Goal: Task Accomplishment & Management: Use online tool/utility

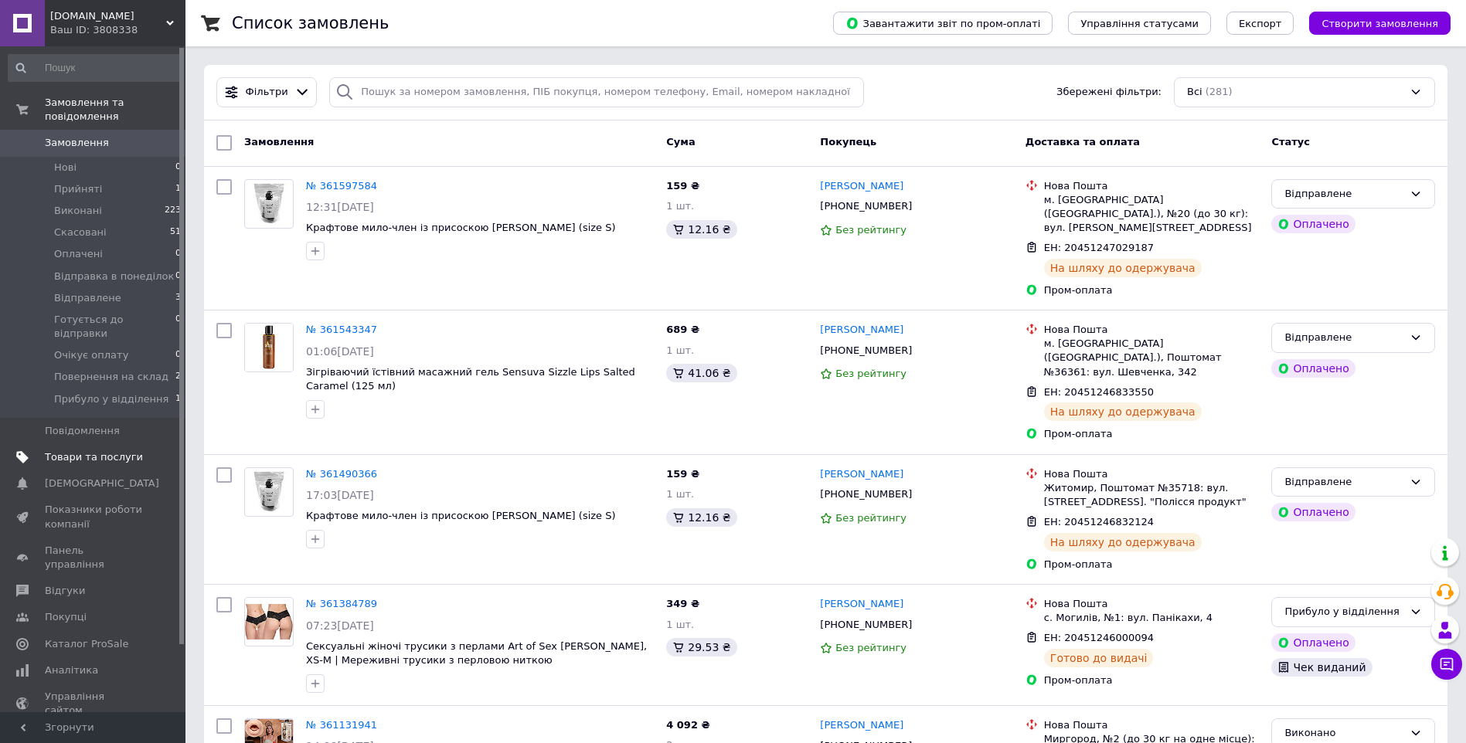
click at [64, 450] on span "Товари та послуги" at bounding box center [94, 457] width 98 height 14
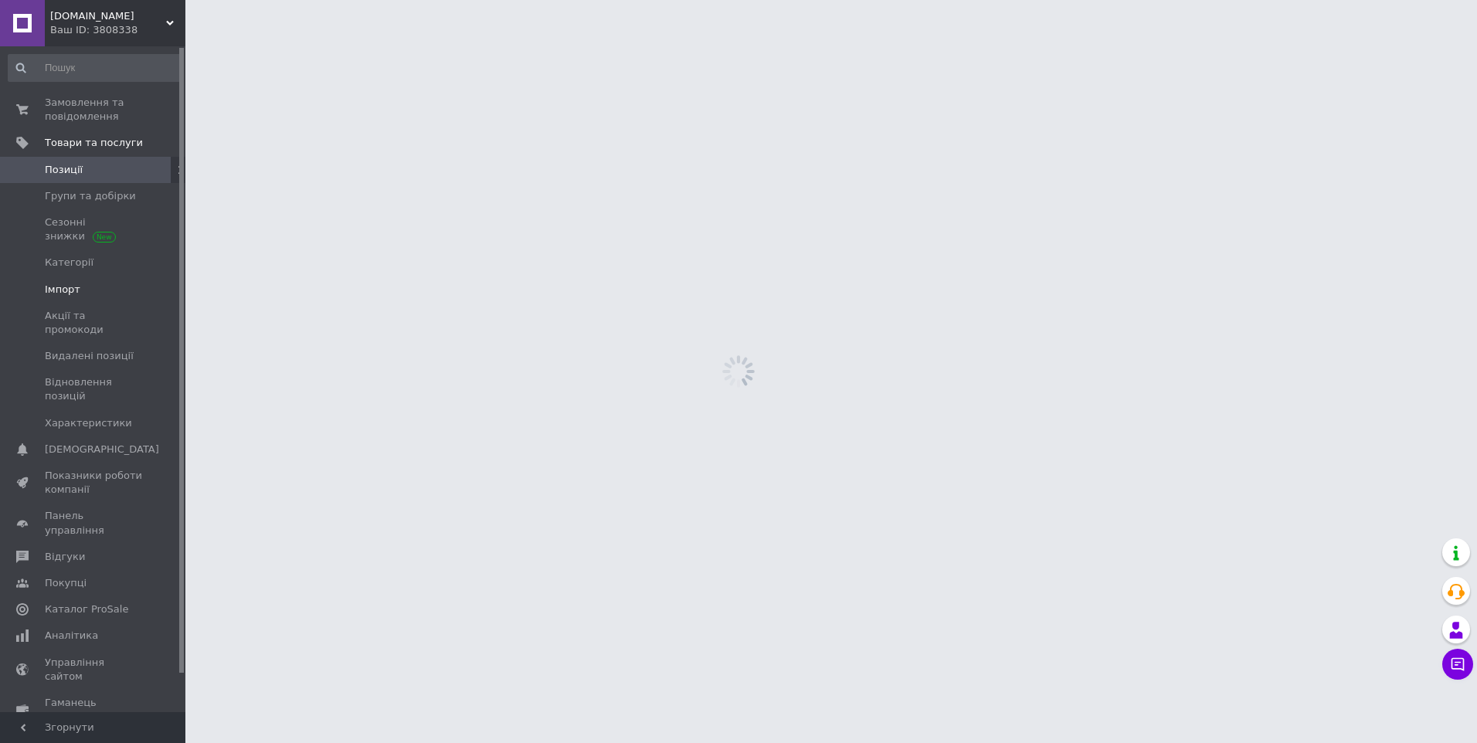
click at [69, 287] on span "Імпорт" at bounding box center [63, 290] width 36 height 14
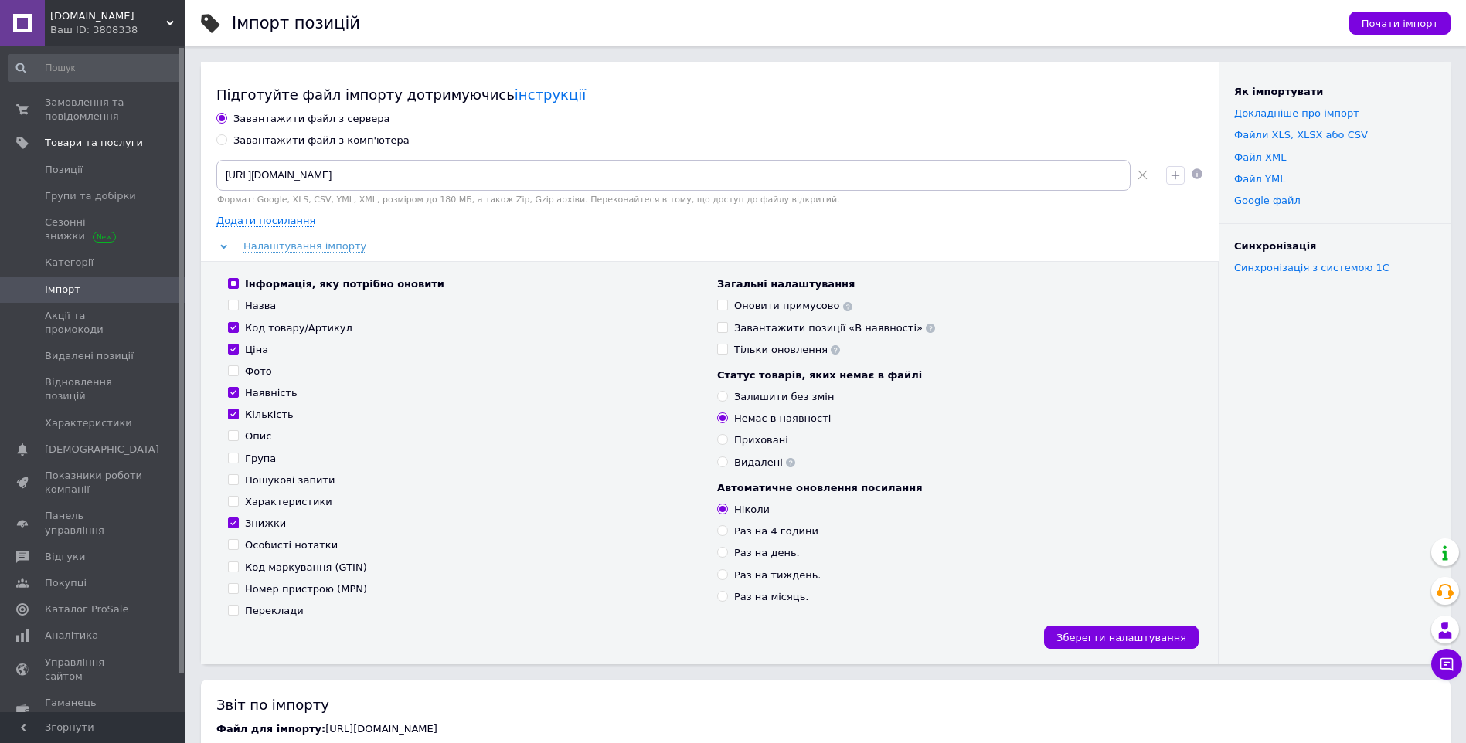
click at [750, 309] on div "Оновити примусово" at bounding box center [793, 306] width 118 height 14
click at [727, 309] on input "Оновити примусово" at bounding box center [722, 305] width 10 height 10
checkbox input "true"
click at [1111, 645] on button "Зберегти налаштування" at bounding box center [1121, 637] width 155 height 23
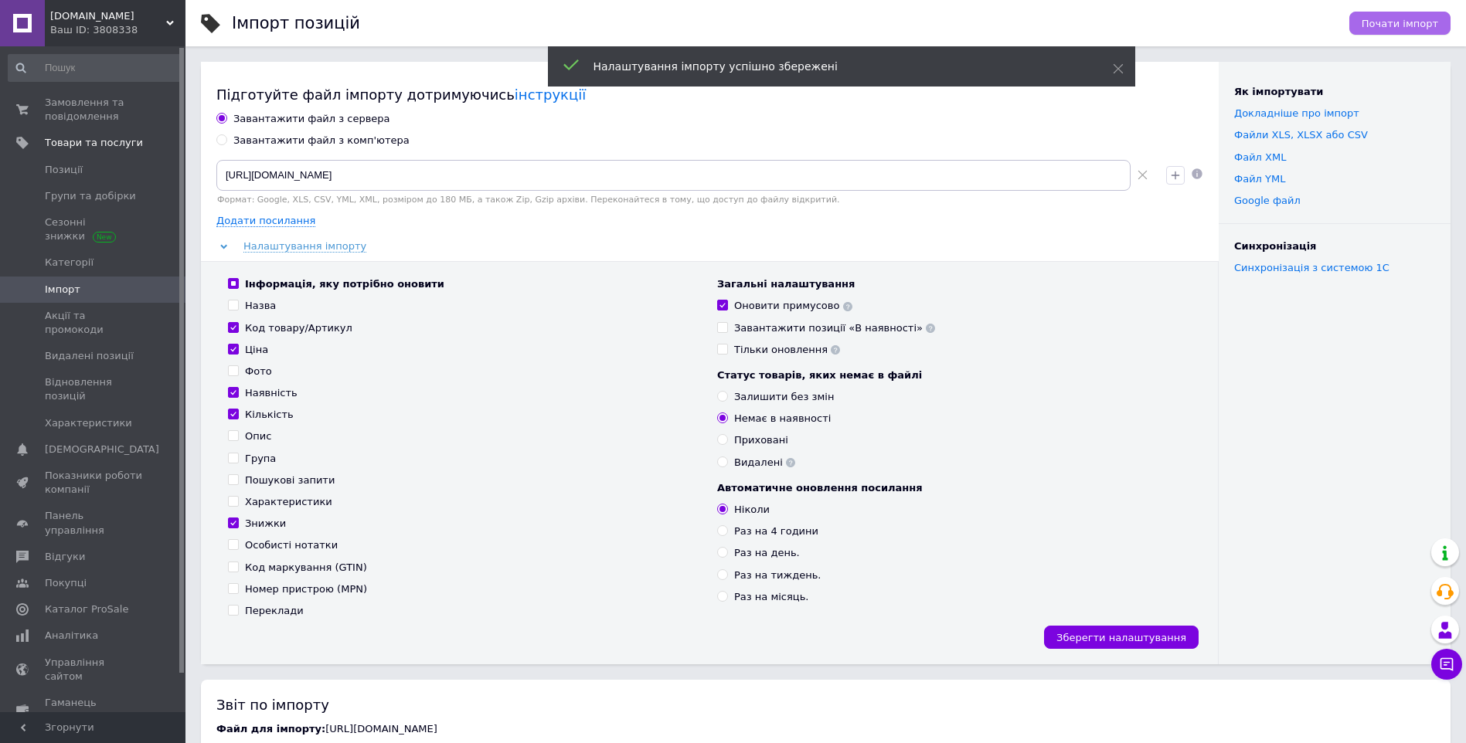
click at [1380, 19] on span "Почати імпорт" at bounding box center [1399, 24] width 76 height 12
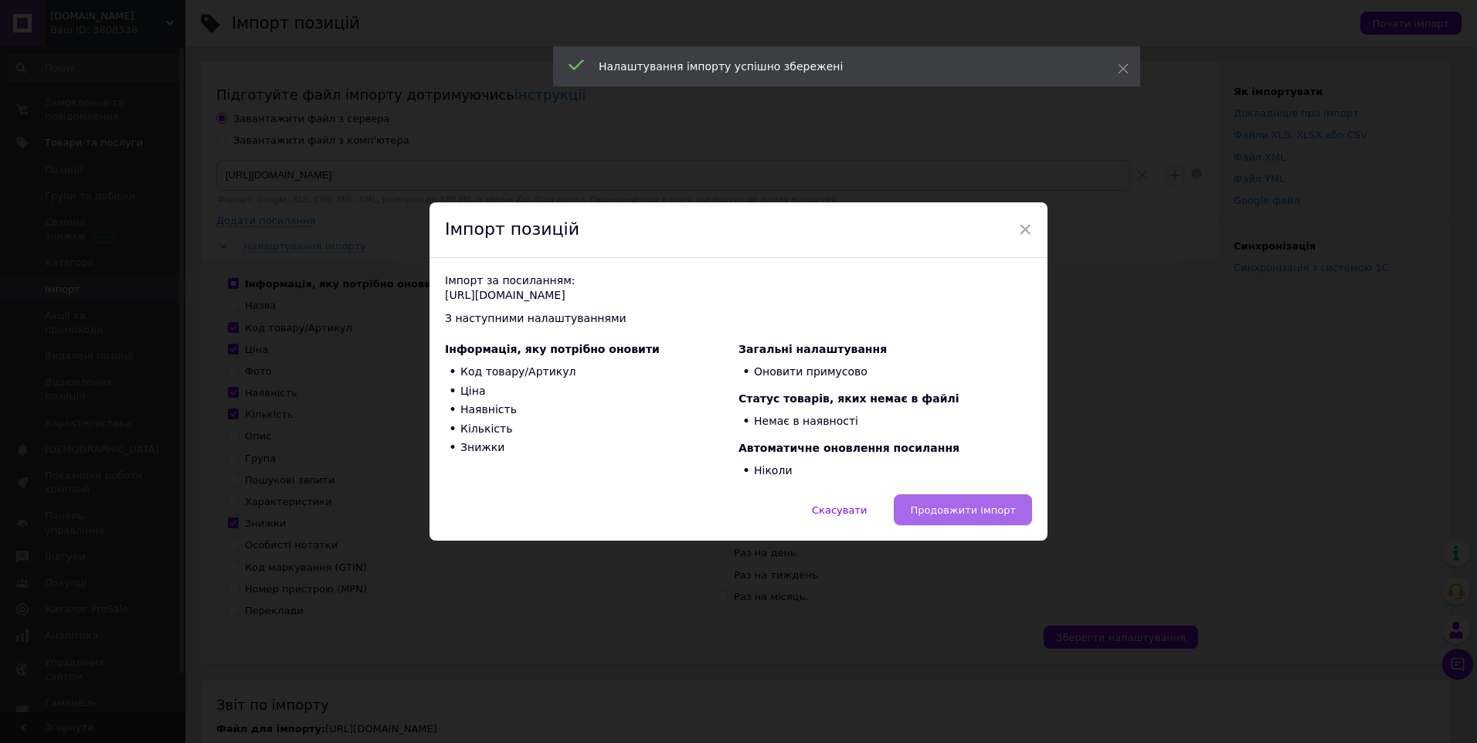
click at [923, 509] on span "Продовжити імпорт" at bounding box center [963, 511] width 106 height 12
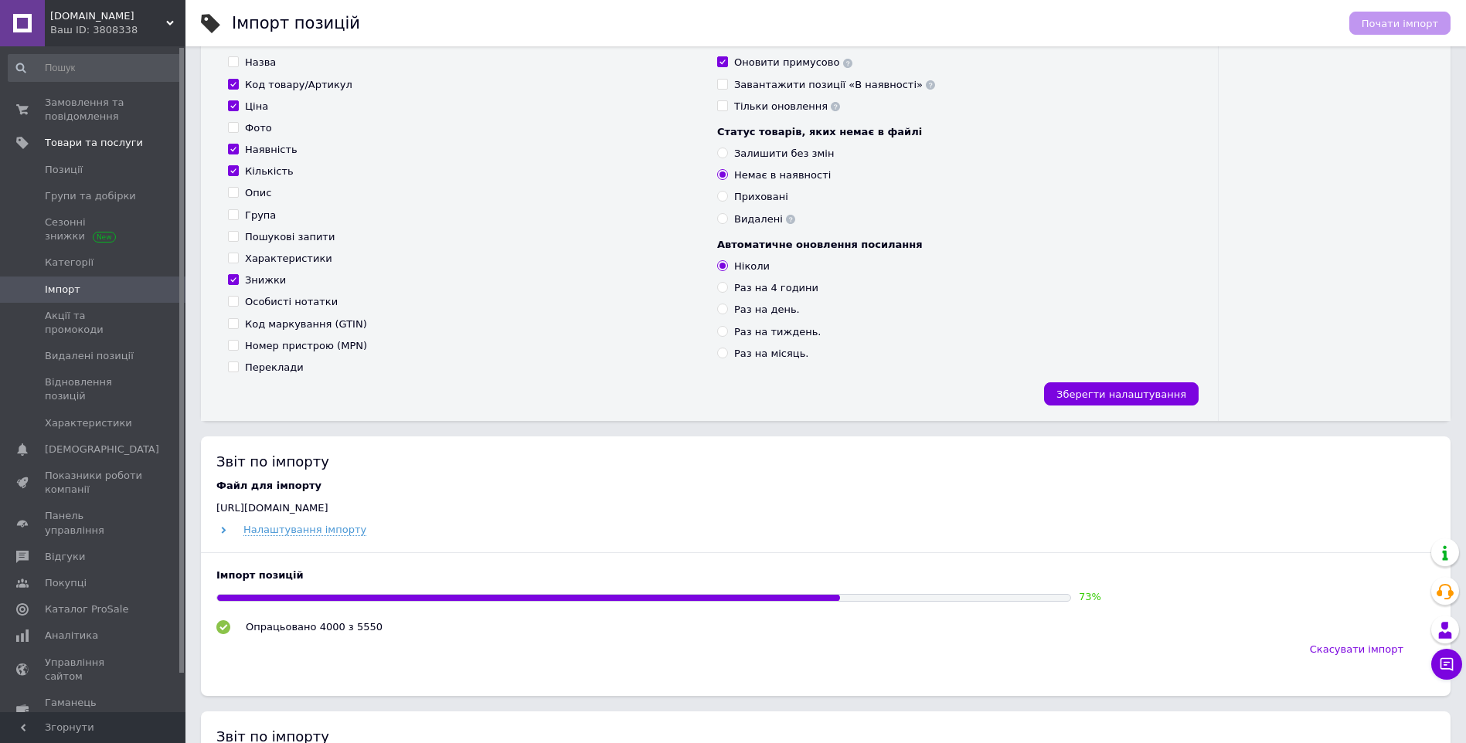
scroll to position [464, 0]
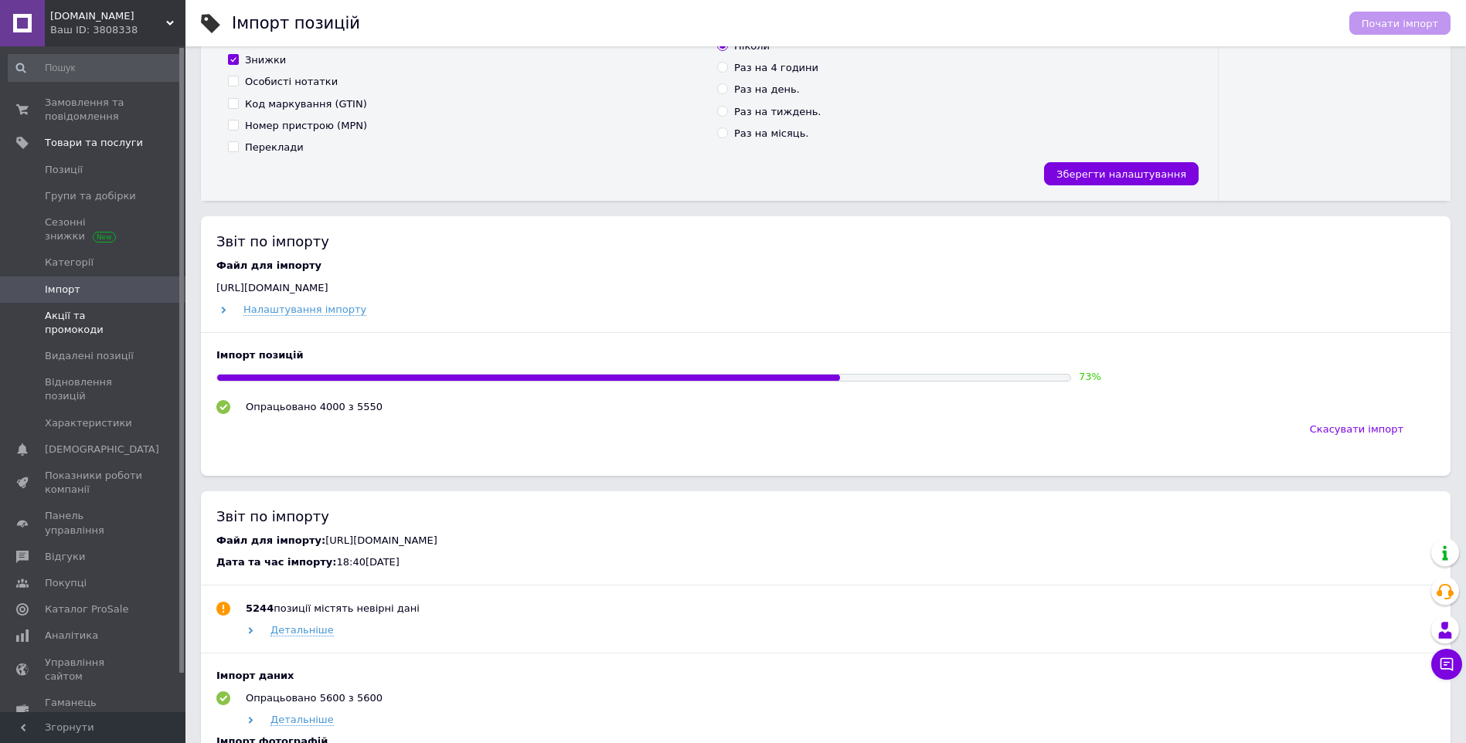
click at [119, 316] on span "Акції та промокоди" at bounding box center [94, 323] width 98 height 28
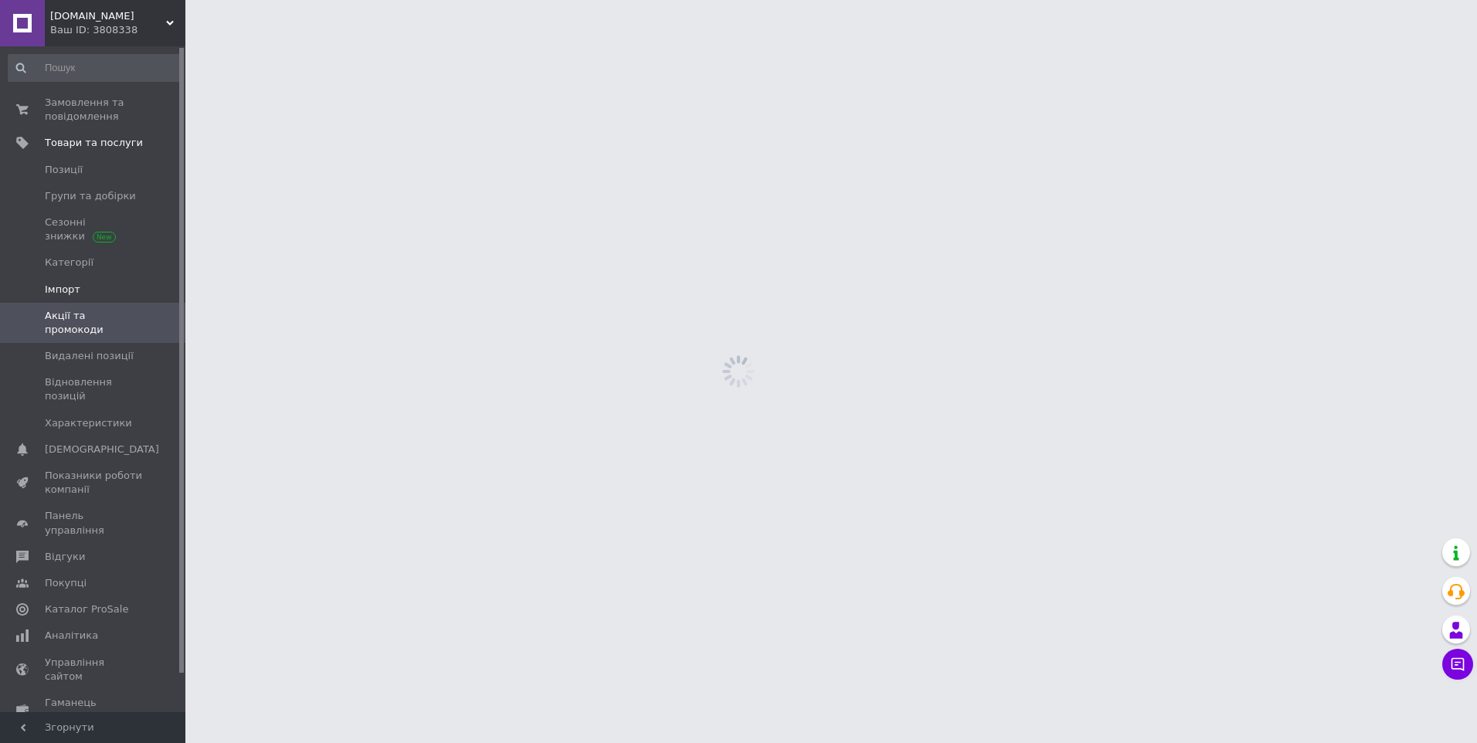
click at [75, 294] on span "Імпорт" at bounding box center [63, 290] width 36 height 14
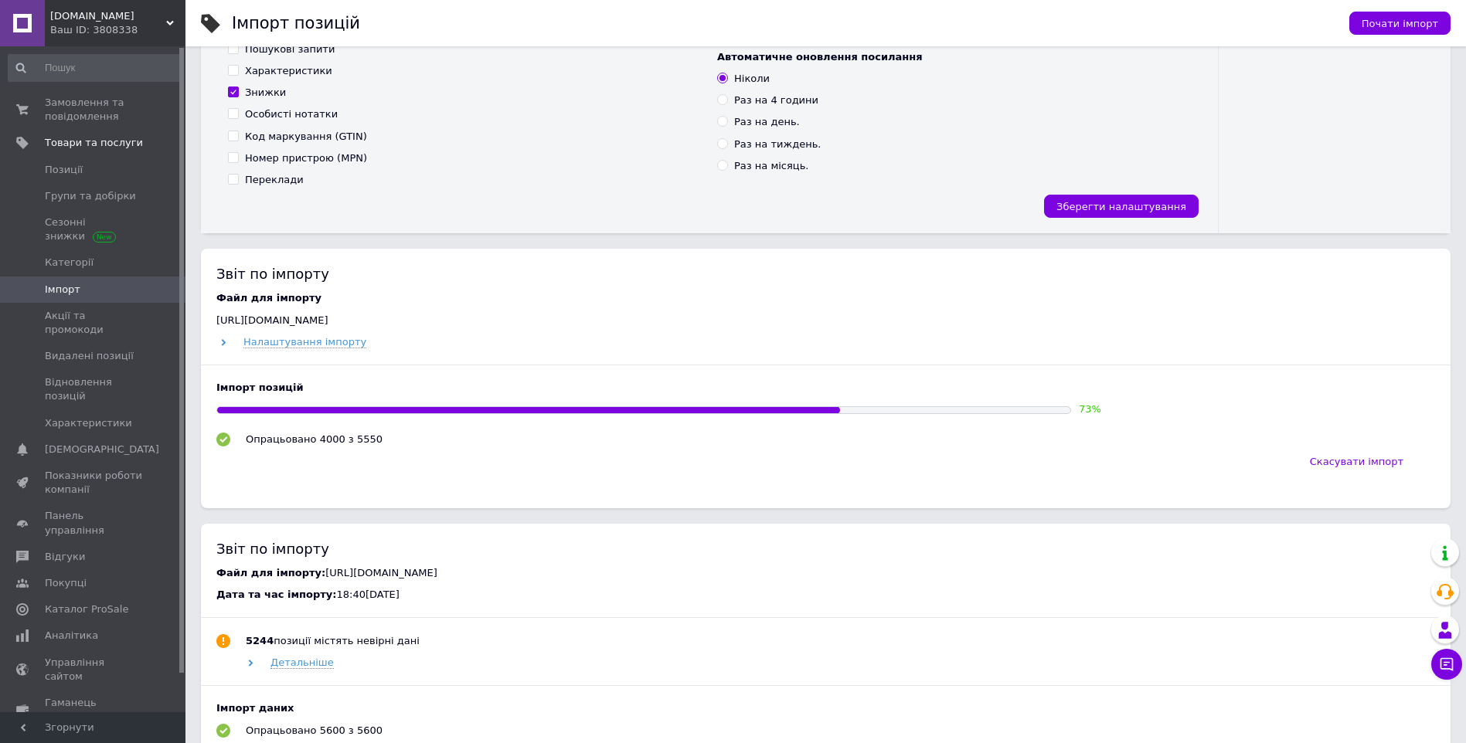
scroll to position [541, 0]
